Goal: Task Accomplishment & Management: Manage account settings

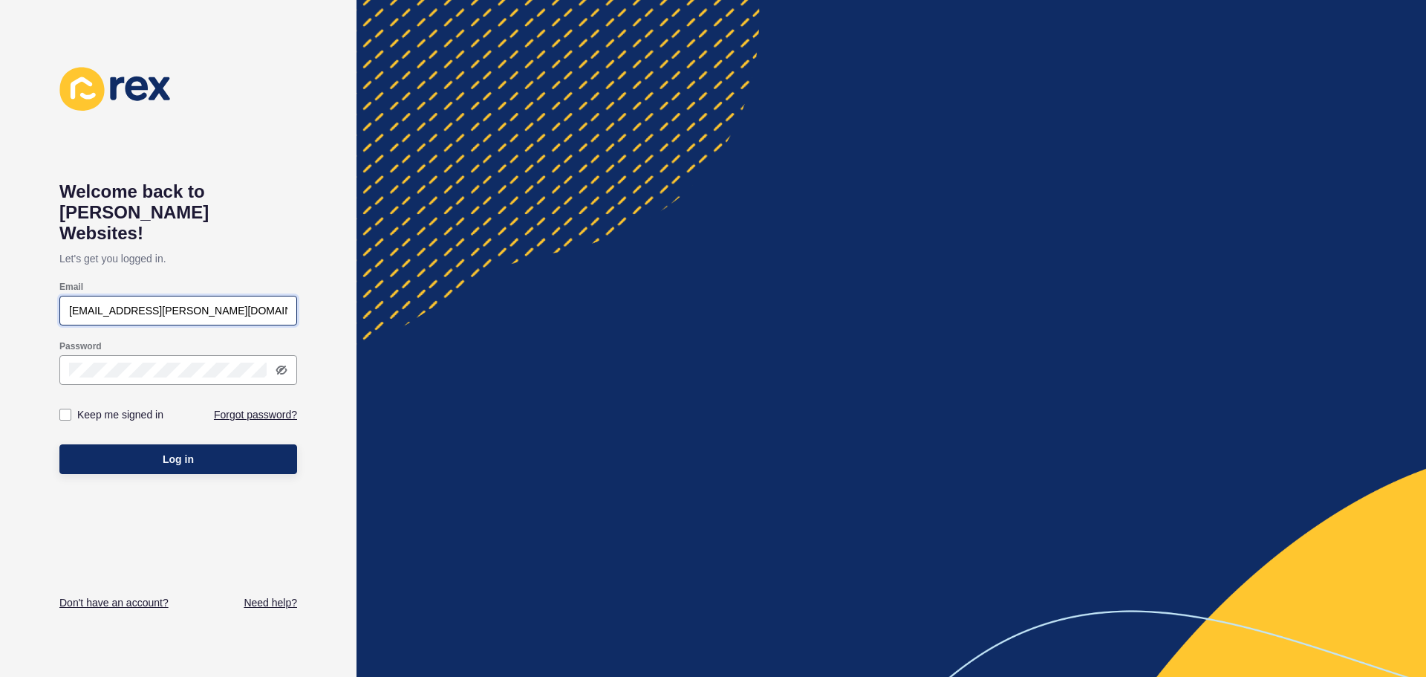
click at [198, 303] on input "[EMAIL_ADDRESS][PERSON_NAME][DOMAIN_NAME]" at bounding box center [178, 310] width 218 height 15
click at [247, 448] on button "Log in" at bounding box center [178, 459] width 238 height 30
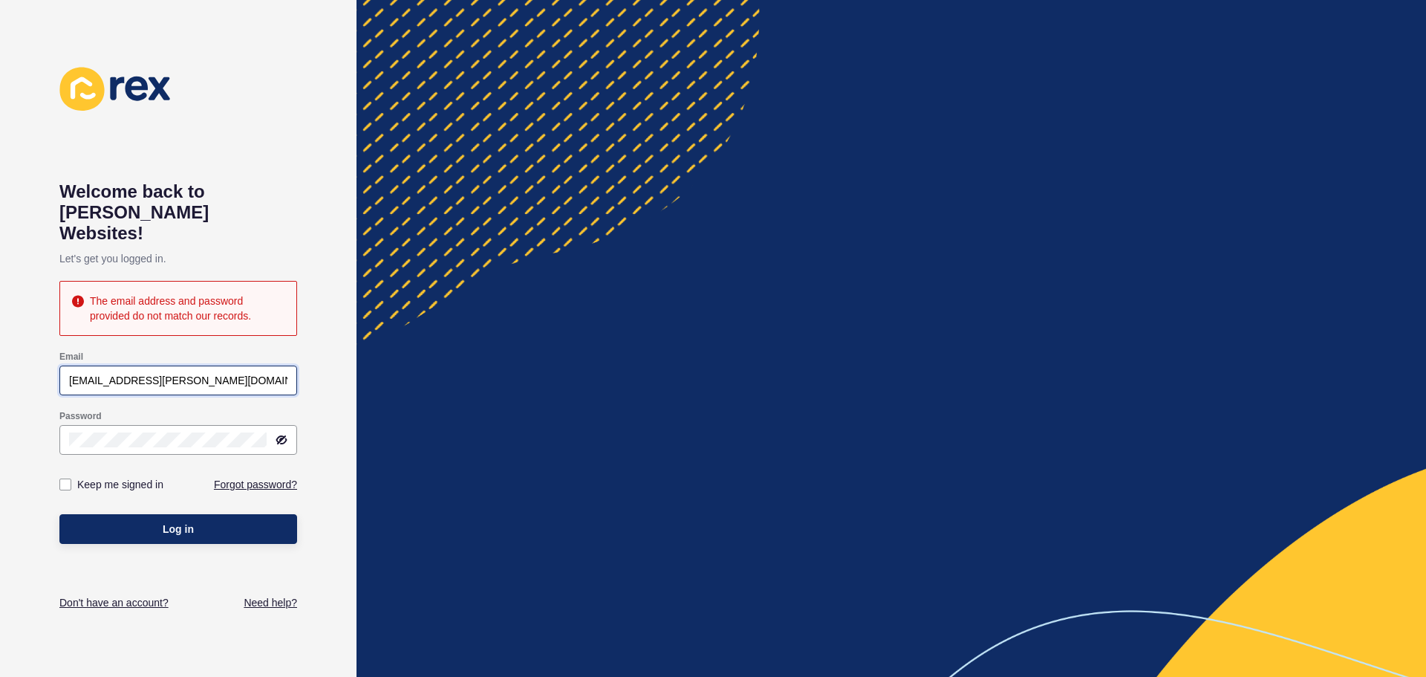
click at [186, 373] on input "bree.shipley@propertycocom.au" at bounding box center [178, 380] width 218 height 15
click at [228, 514] on button "Log in" at bounding box center [178, 529] width 238 height 30
click at [187, 373] on input "bree.shipley@propertyco.com.au" at bounding box center [178, 380] width 218 height 15
click at [182, 373] on input "bree.shipley@propertyco.com.au" at bounding box center [178, 380] width 218 height 15
click at [177, 521] on span "Log in" at bounding box center [178, 528] width 31 height 15
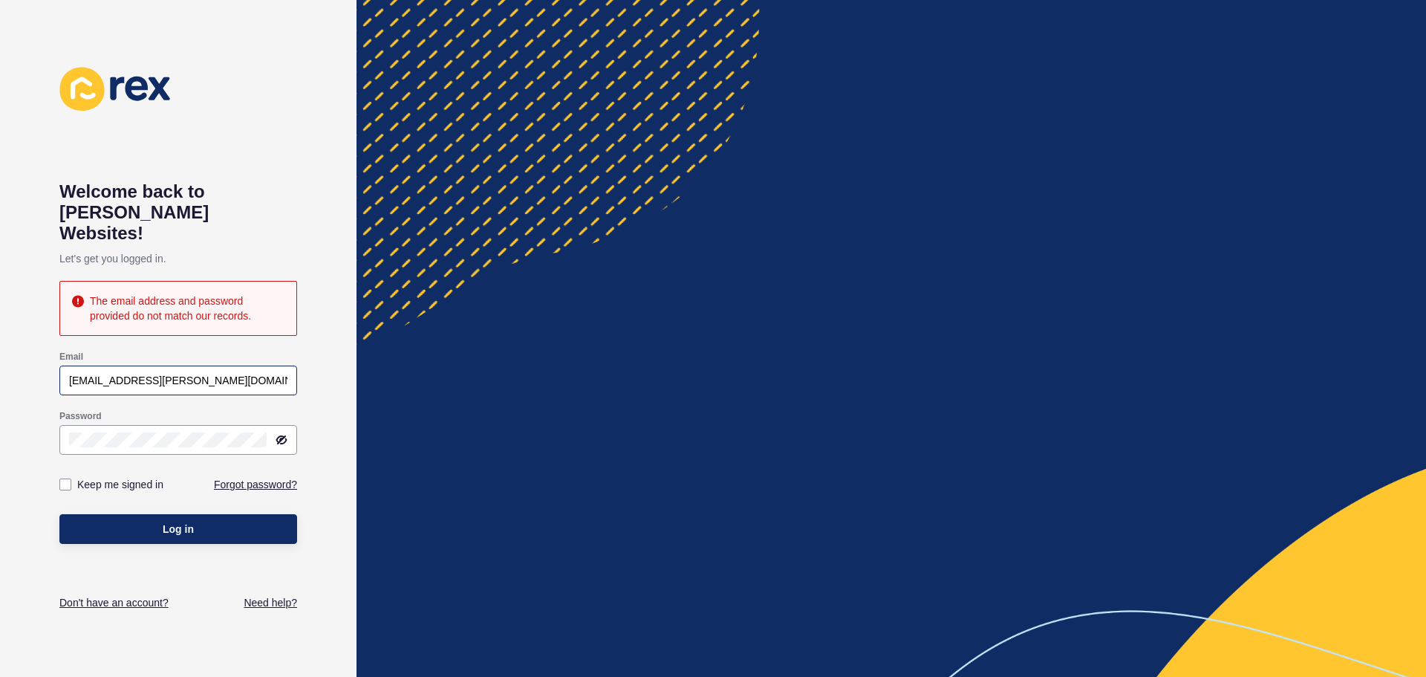
click at [279, 365] on div "[EMAIL_ADDRESS][PERSON_NAME][DOMAIN_NAME]" at bounding box center [178, 380] width 238 height 30
click at [287, 425] on div at bounding box center [178, 440] width 238 height 30
click at [281, 436] on icon at bounding box center [282, 439] width 9 height 7
click at [60, 425] on div at bounding box center [178, 440] width 238 height 30
click at [282, 373] on input "[EMAIL_ADDRESS][PERSON_NAME][DOMAIN_NAME]" at bounding box center [178, 380] width 218 height 15
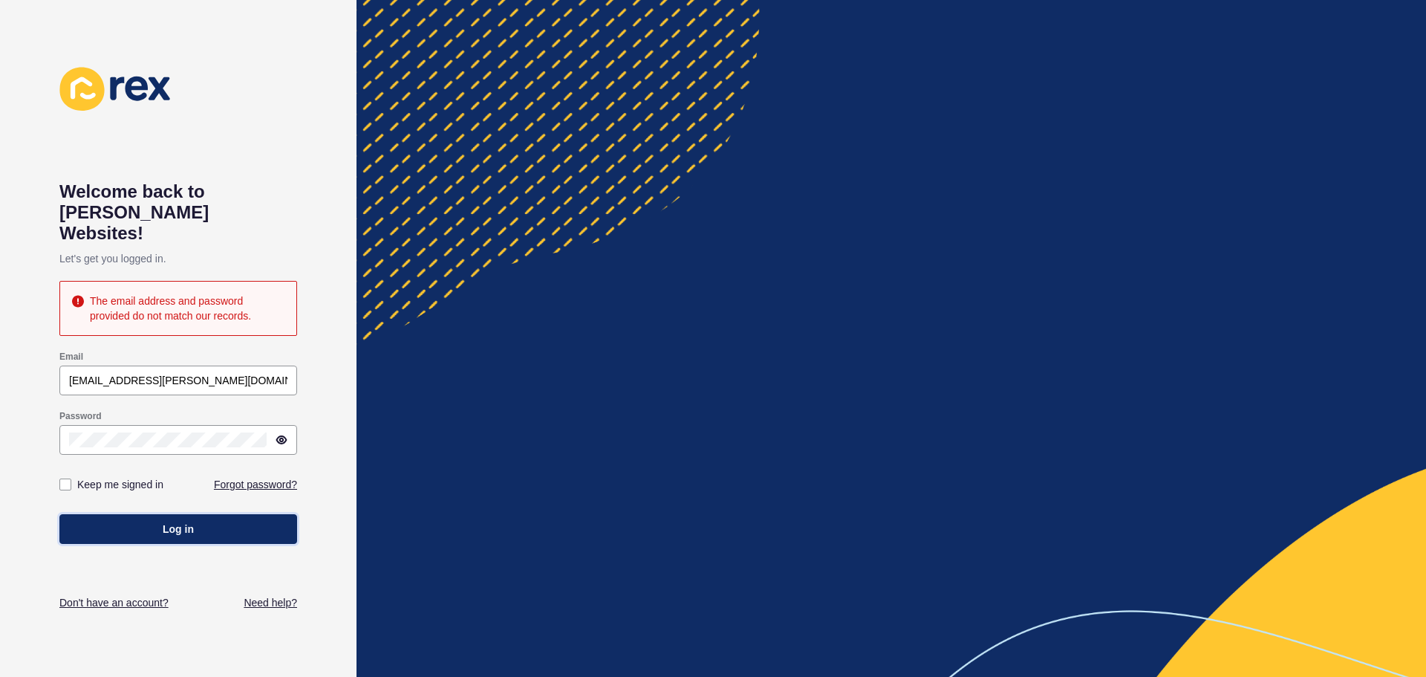
click at [191, 521] on span "Log in" at bounding box center [178, 528] width 31 height 15
click at [211, 371] on div "[EMAIL_ADDRESS][PERSON_NAME][DOMAIN_NAME]" at bounding box center [178, 380] width 238 height 30
click at [204, 373] on input "[EMAIL_ADDRESS][PERSON_NAME][DOMAIN_NAME]" at bounding box center [178, 380] width 218 height 15
type input "bree.shipley@propertyco.com.au"
click at [59, 514] on button "Log in" at bounding box center [178, 529] width 238 height 30
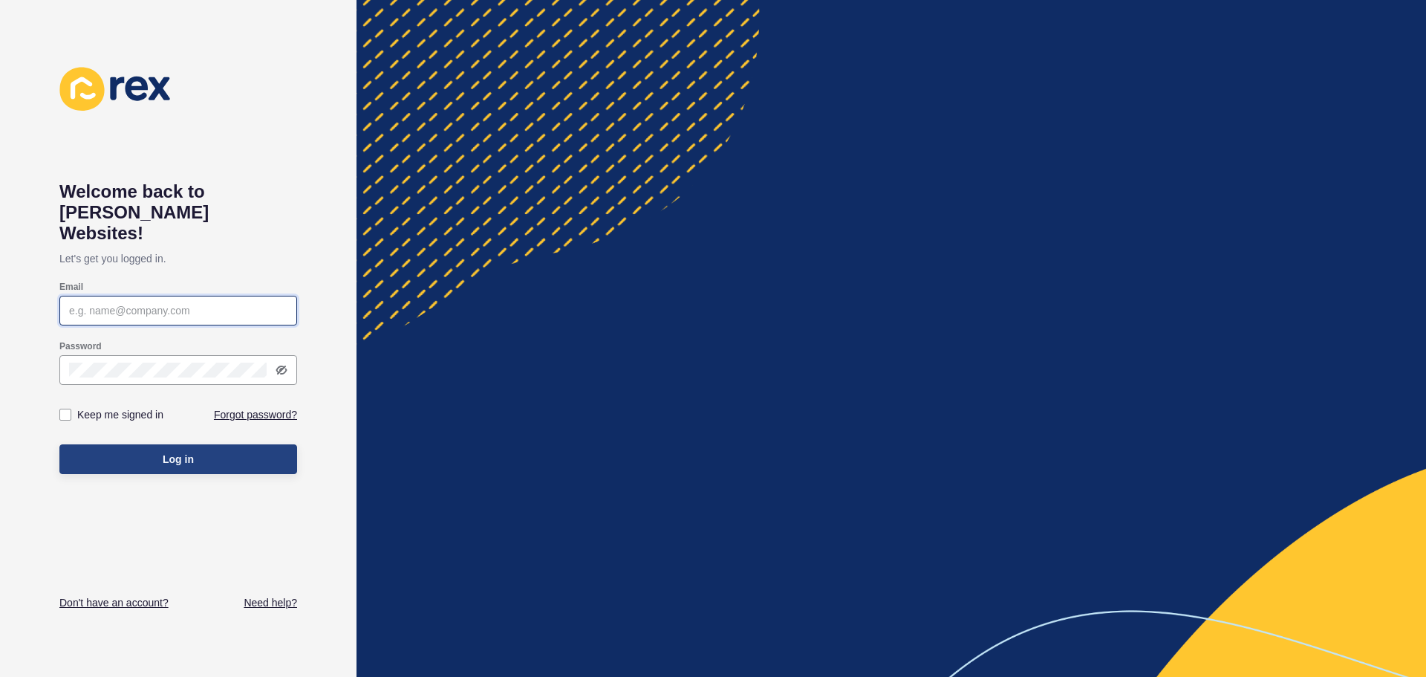
type input "[EMAIL_ADDRESS][PERSON_NAME][DOMAIN_NAME]"
click at [250, 444] on button "Log in" at bounding box center [178, 459] width 238 height 30
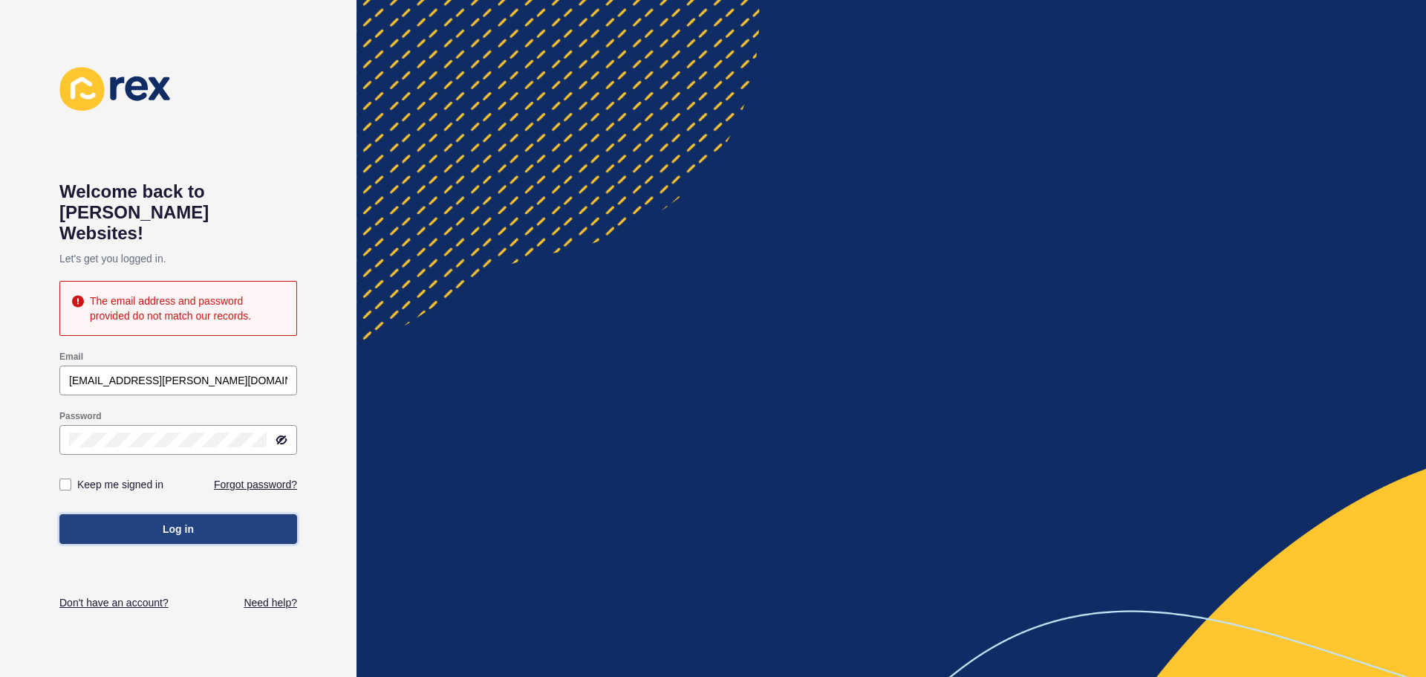
click at [229, 514] on button "Log in" at bounding box center [178, 529] width 238 height 30
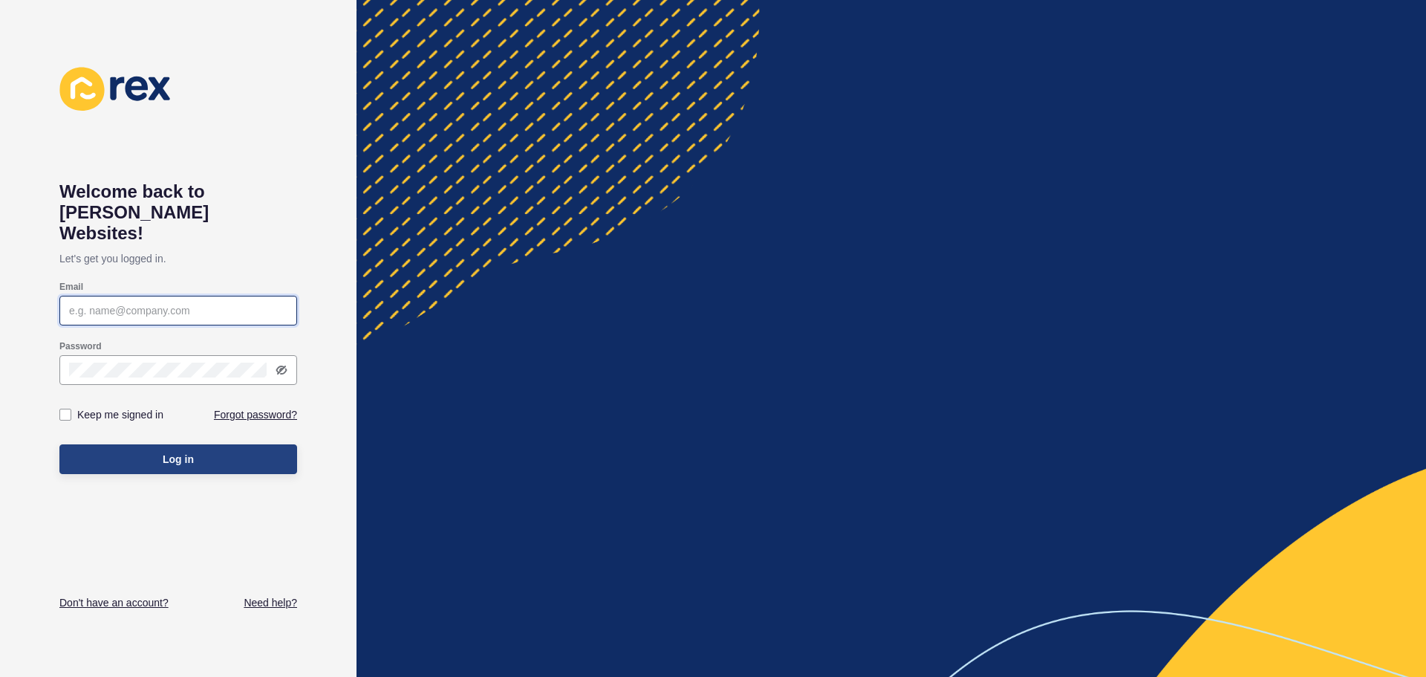
type input "[EMAIL_ADDRESS][PERSON_NAME][DOMAIN_NAME]"
click at [235, 446] on button "Log in" at bounding box center [178, 459] width 238 height 30
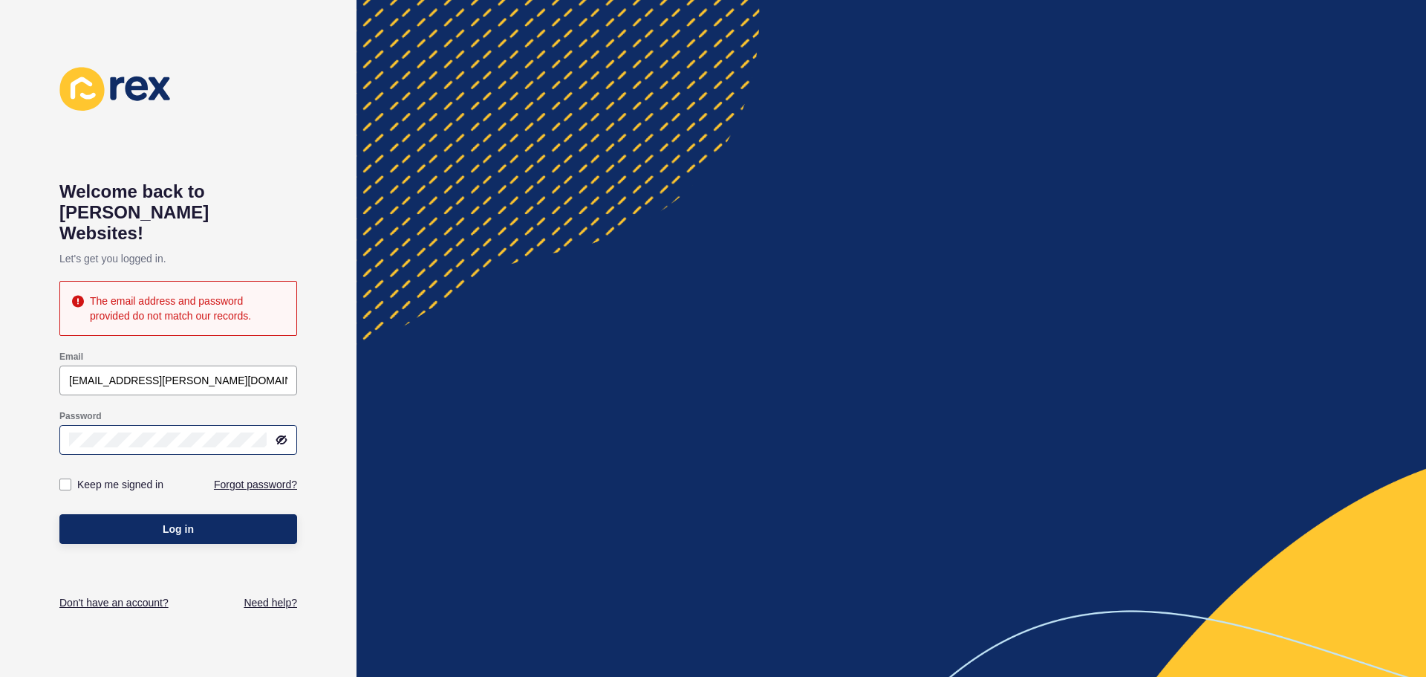
click at [284, 434] on icon at bounding box center [282, 440] width 12 height 12
drag, startPoint x: 227, startPoint y: 427, endPoint x: 52, endPoint y: 408, distance: 175.6
click at [52, 408] on div "Welcome back to Rex Websites! Let's get you logged in. The email address and pa…" at bounding box center [178, 338] width 357 height 677
click at [186, 425] on div at bounding box center [178, 440] width 238 height 30
click at [68, 425] on div at bounding box center [178, 440] width 238 height 30
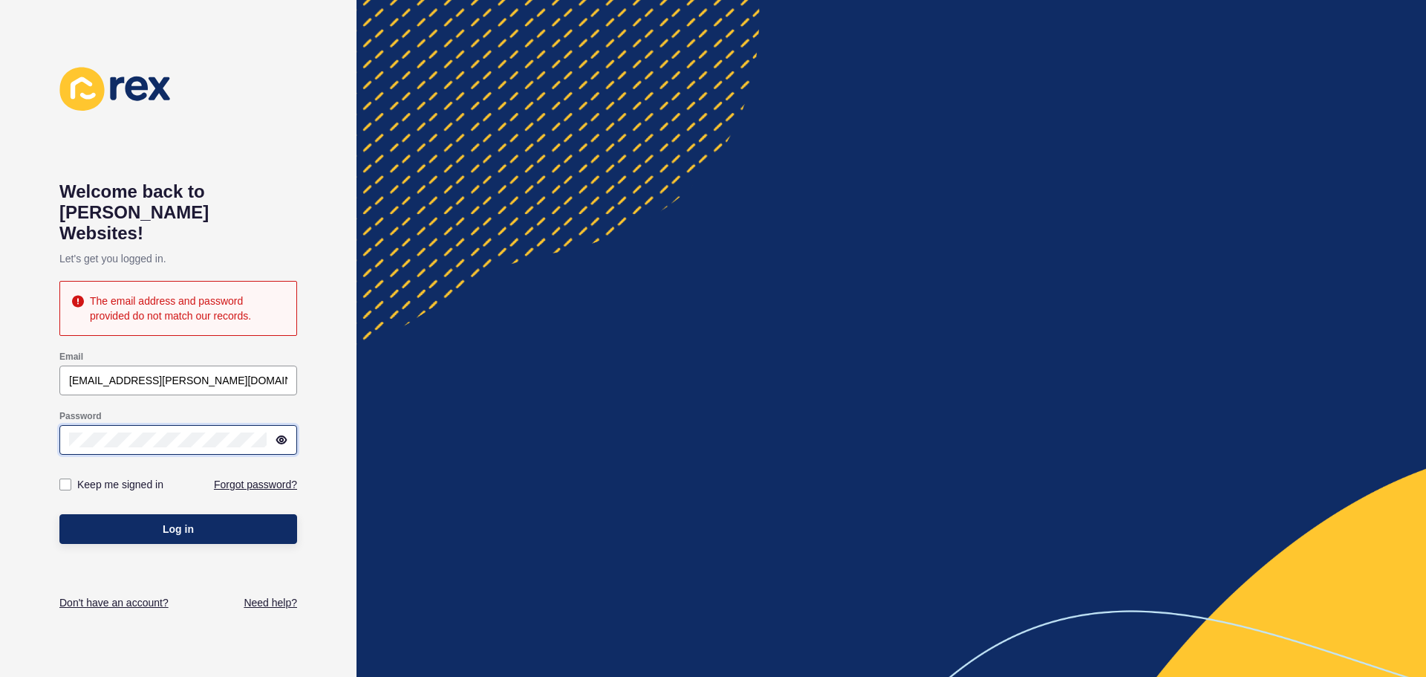
click at [59, 514] on button "Log in" at bounding box center [178, 529] width 238 height 30
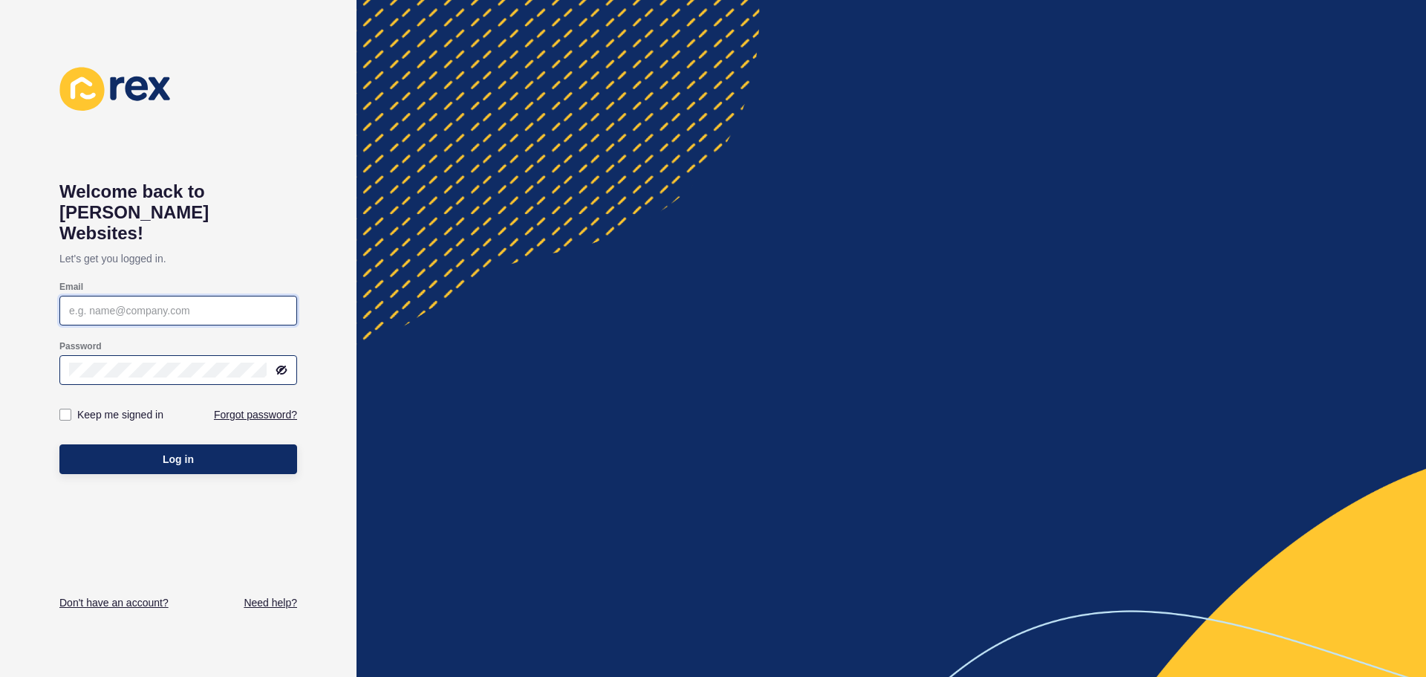
type input "[EMAIL_ADDRESS][PERSON_NAME][DOMAIN_NAME]"
click at [47, 341] on div "Welcome back to Rex Websites! Let's get you logged in. Email bree.shipley@prope…" at bounding box center [178, 338] width 357 height 677
click at [282, 366] on icon at bounding box center [282, 369] width 9 height 7
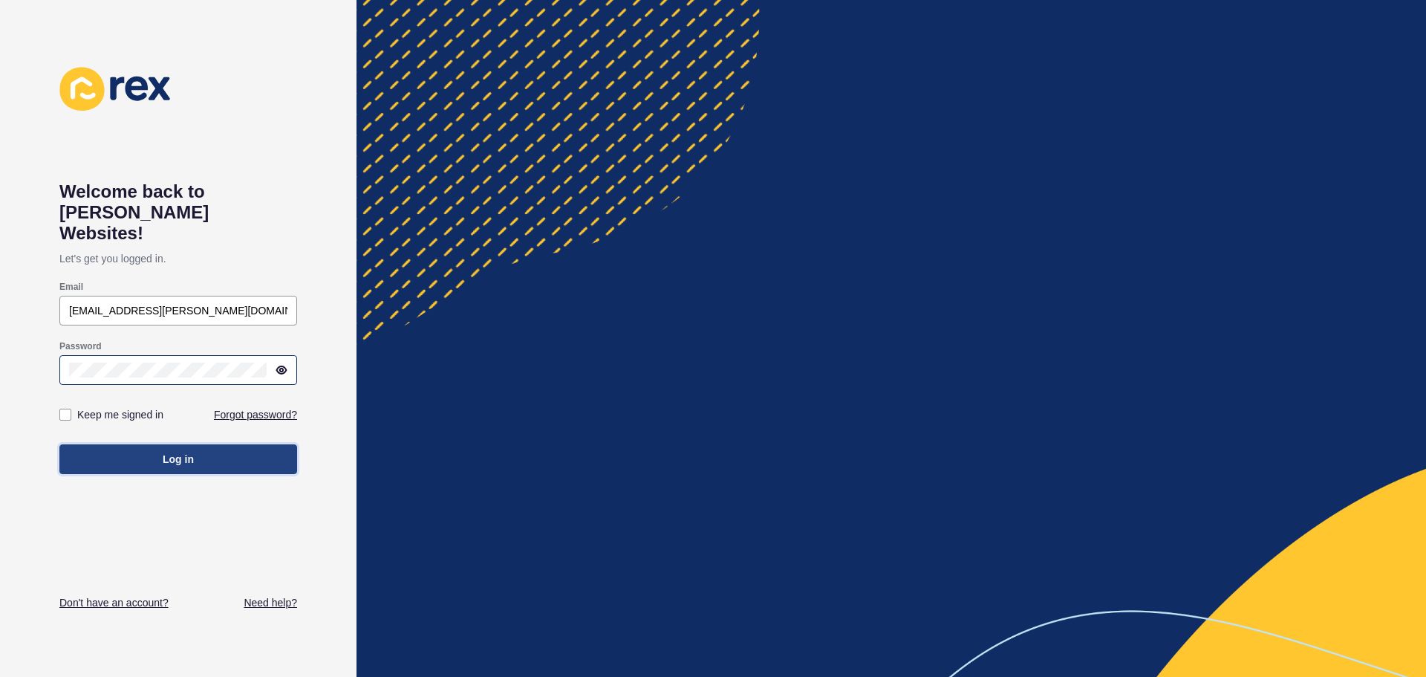
click at [159, 444] on button "Log in" at bounding box center [178, 459] width 238 height 30
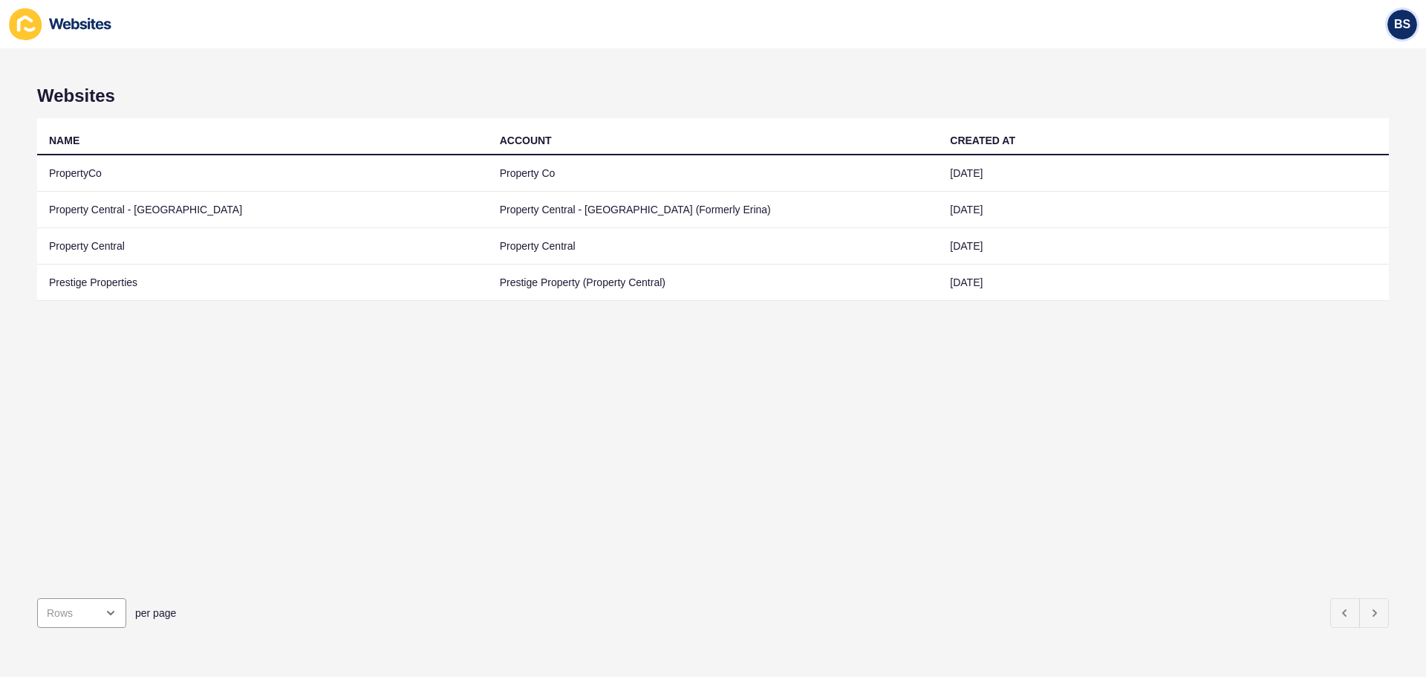
click at [1391, 29] on div "BS" at bounding box center [1403, 25] width 30 height 30
click at [1367, 57] on link "Bree Shipley" at bounding box center [1367, 58] width 109 height 33
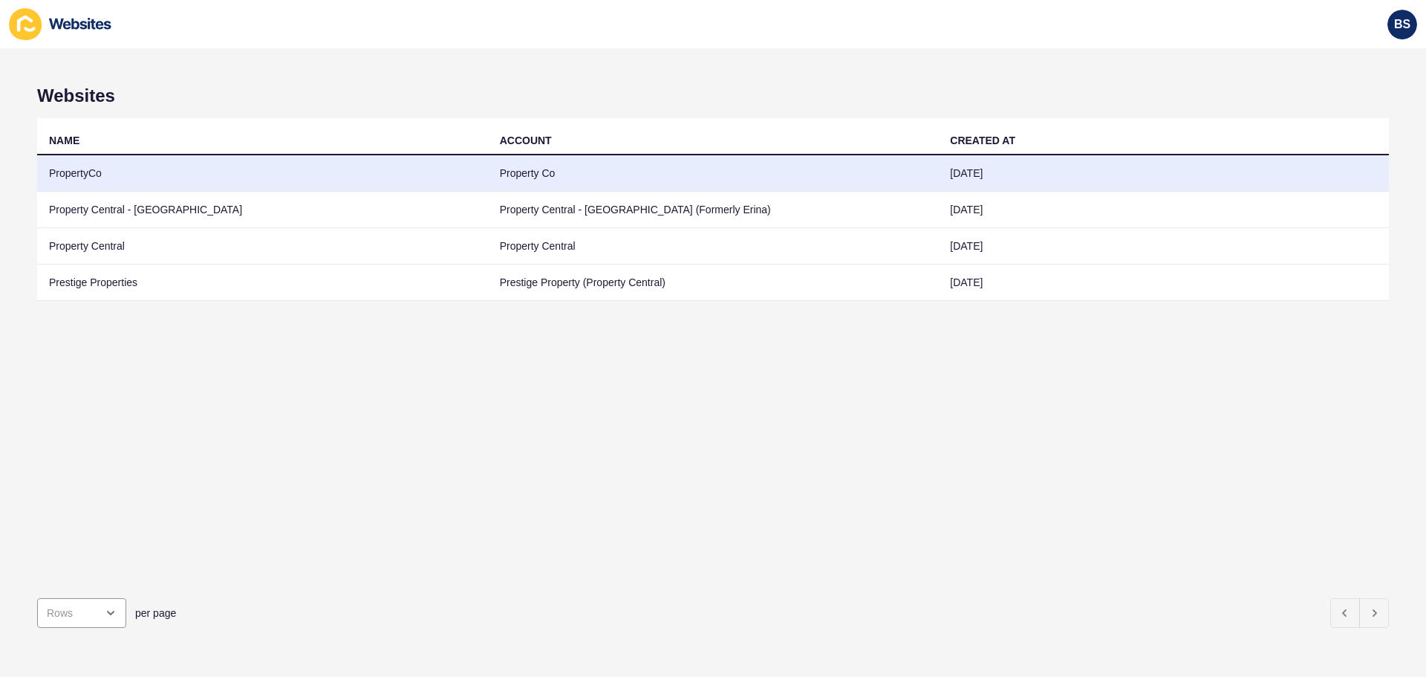
click at [45, 175] on td "PropertyCo" at bounding box center [262, 173] width 451 height 36
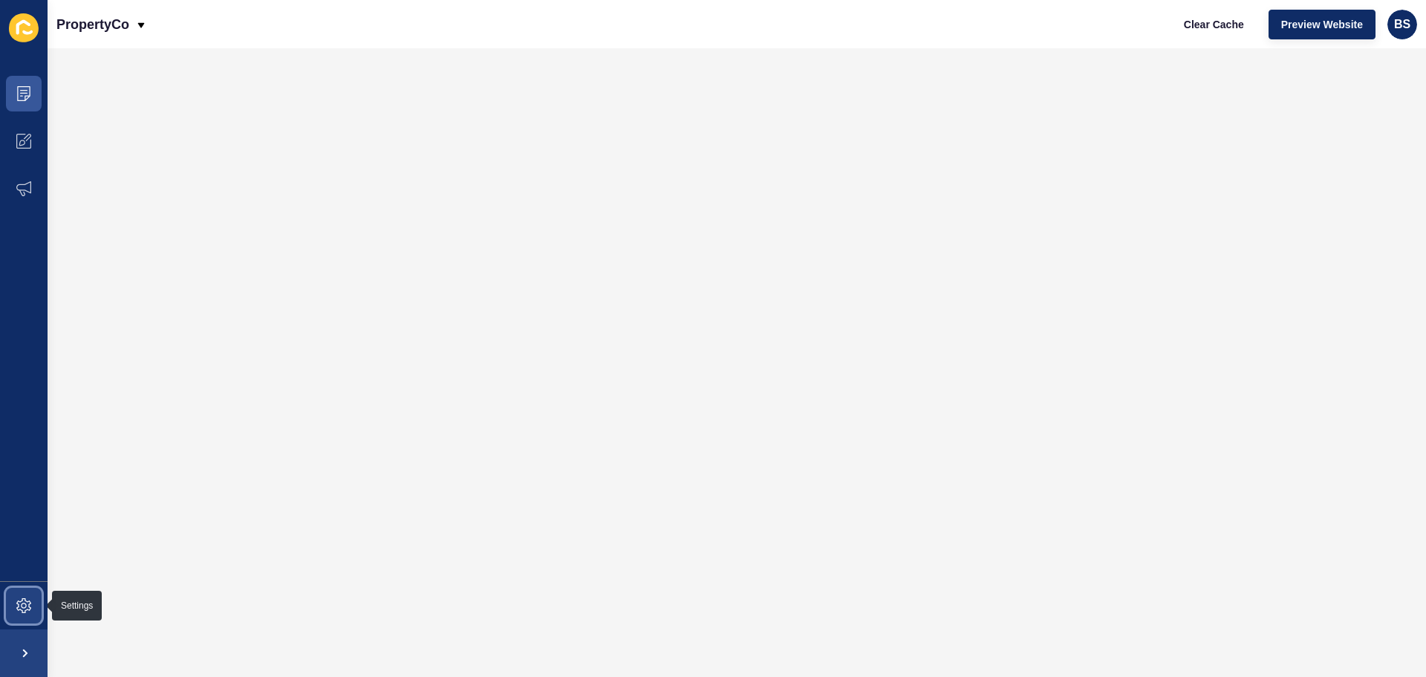
click at [30, 608] on icon at bounding box center [23, 605] width 15 height 15
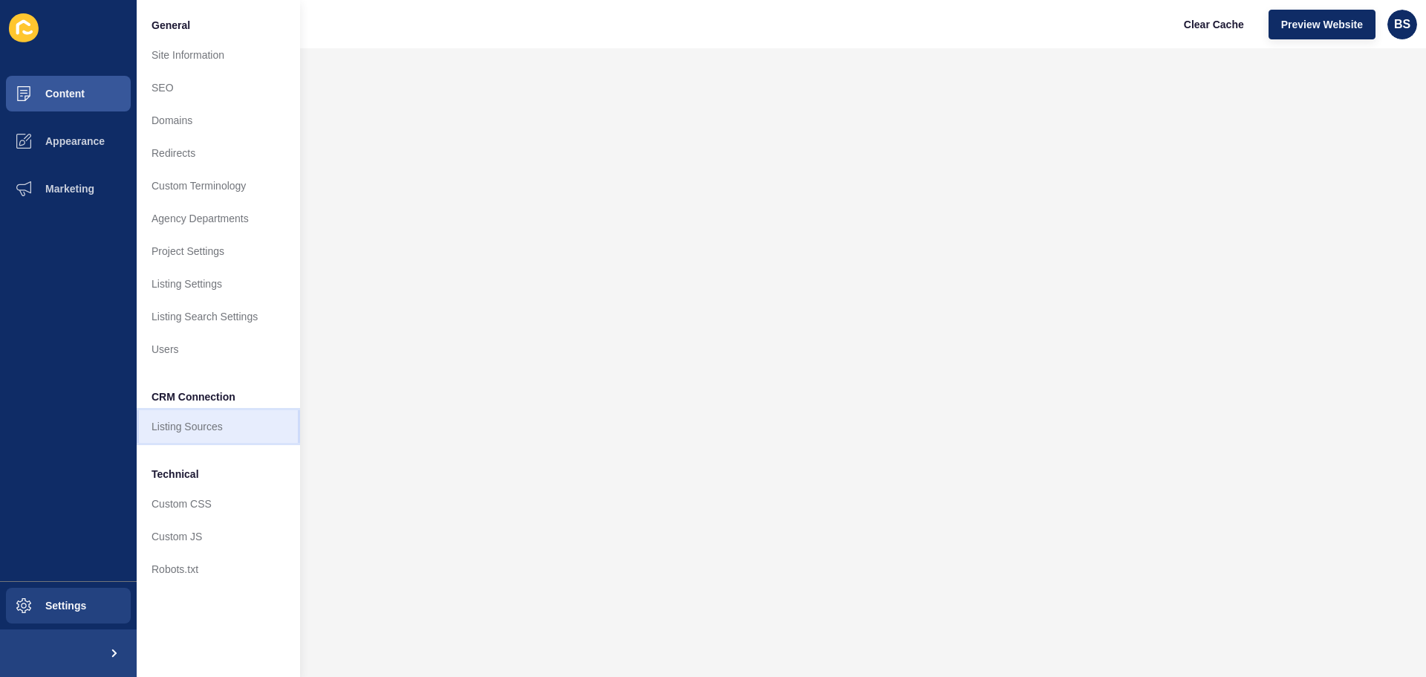
click at [183, 431] on link "Listing Sources" at bounding box center [218, 426] width 163 height 33
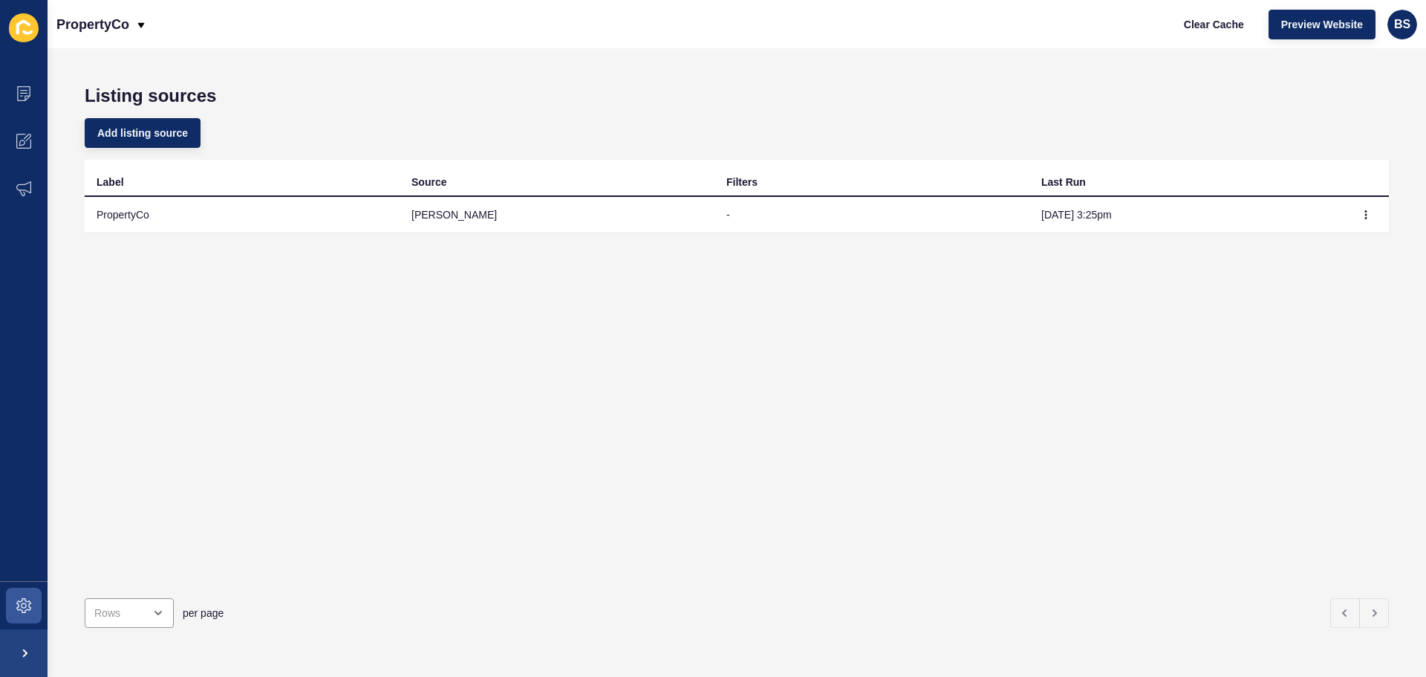
click at [149, 217] on td "PropertyCo" at bounding box center [242, 215] width 315 height 36
click at [1366, 214] on icon "button" at bounding box center [1366, 214] width 1 height 7
click at [1310, 246] on link "Sync now" at bounding box center [1314, 244] width 104 height 33
click at [26, 599] on icon at bounding box center [23, 605] width 15 height 15
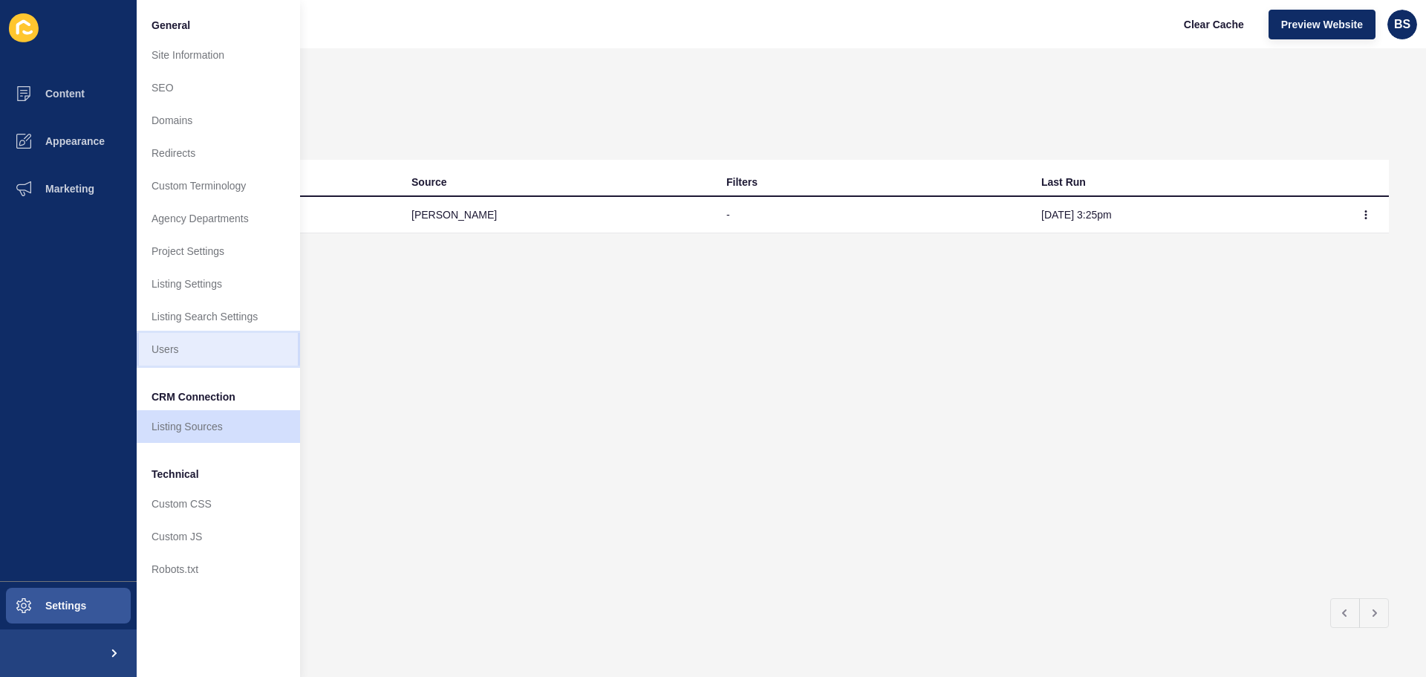
click at [192, 343] on link "Users" at bounding box center [218, 349] width 163 height 33
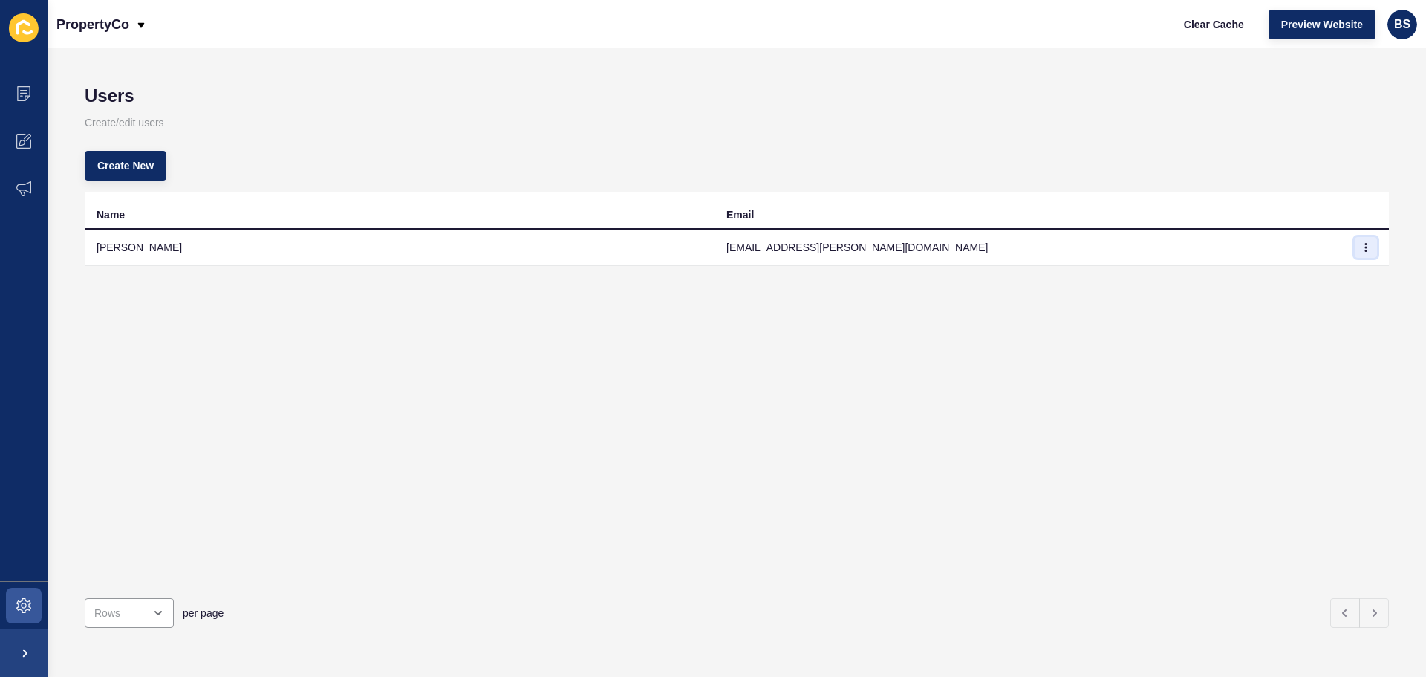
click at [1355, 244] on button "button" at bounding box center [1366, 247] width 22 height 21
click at [1336, 271] on link "Edit" at bounding box center [1314, 277] width 104 height 33
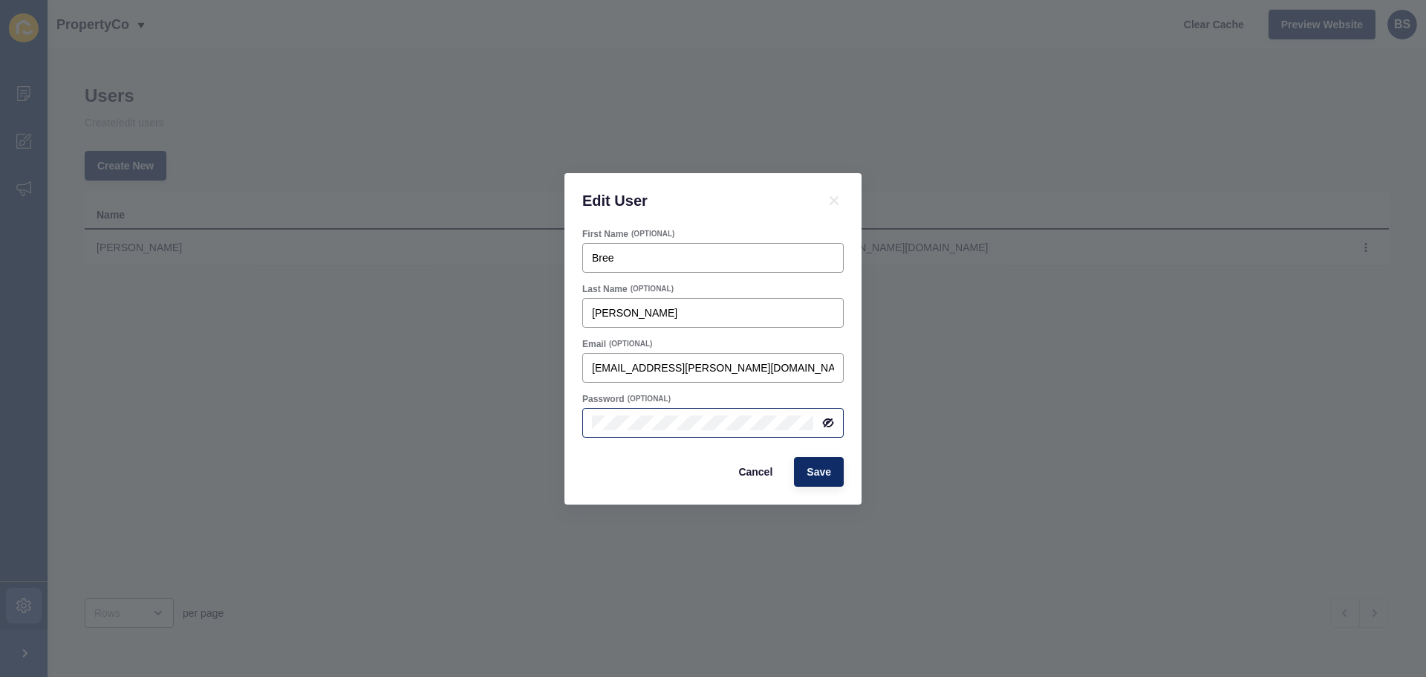
click at [831, 426] on icon at bounding box center [829, 422] width 9 height 7
click at [770, 522] on div "Edit User First Name (OPTIONAL) Bree Last Name (OPTIONAL) Shipley Email (OPTION…" at bounding box center [713, 338] width 1426 height 677
click at [748, 468] on span "Cancel" at bounding box center [755, 471] width 34 height 15
